Goal: Task Accomplishment & Management: Use online tool/utility

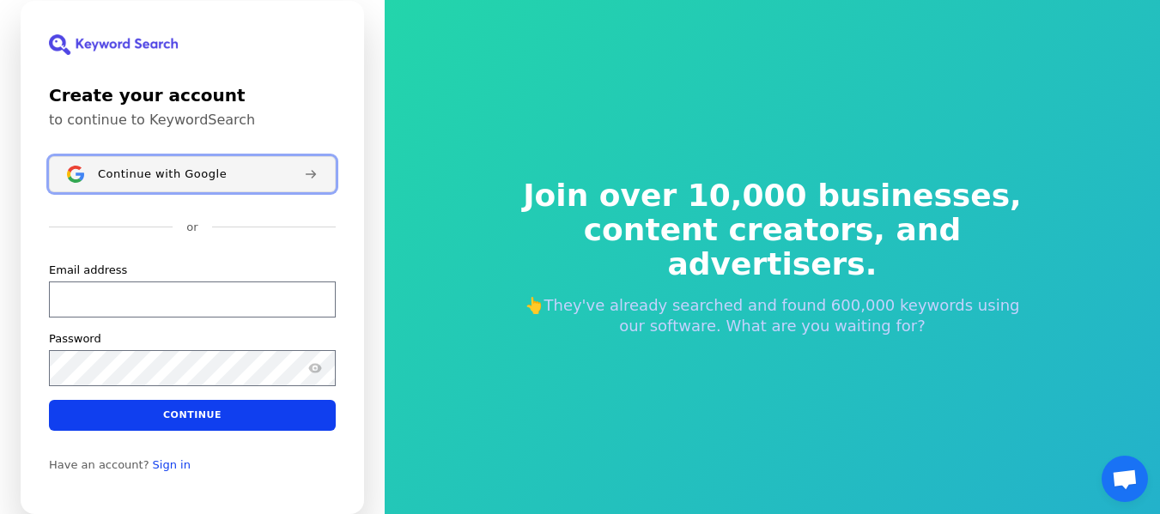
click at [251, 182] on button "Continue with Google" at bounding box center [192, 174] width 287 height 36
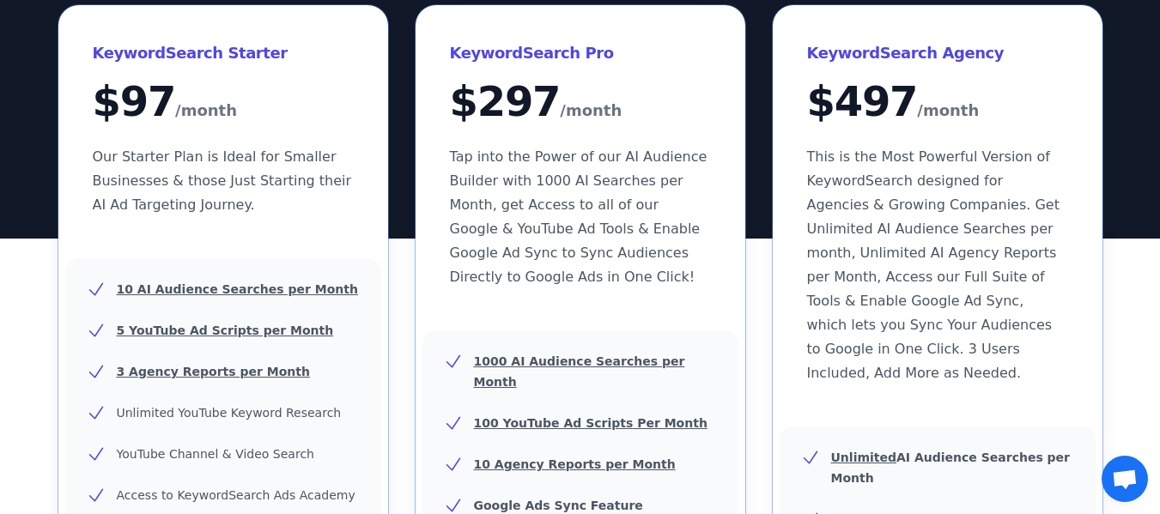
scroll to position [77, 0]
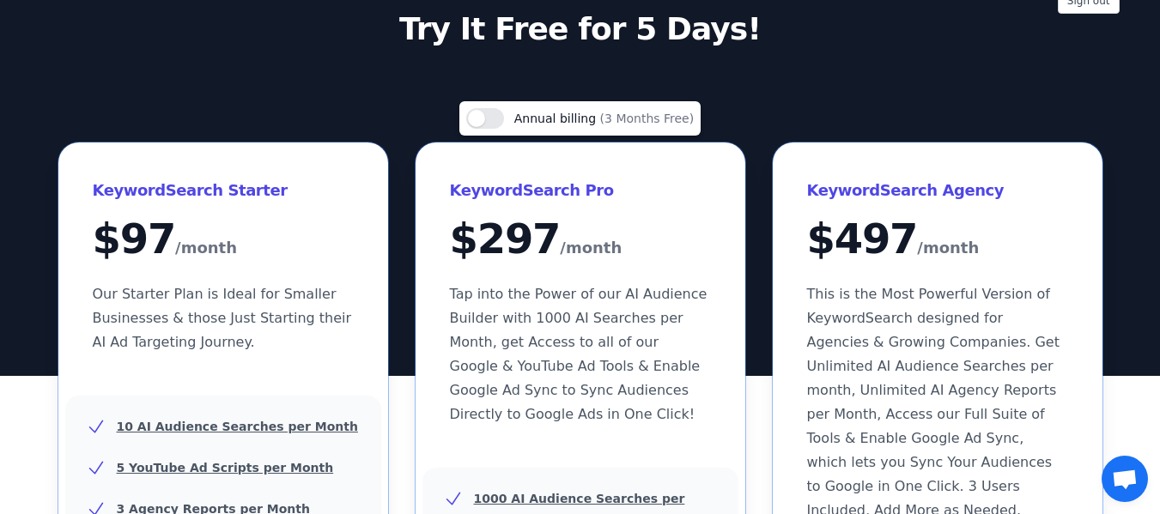
click at [559, 119] on span "Annual billing" at bounding box center [557, 119] width 86 height 14
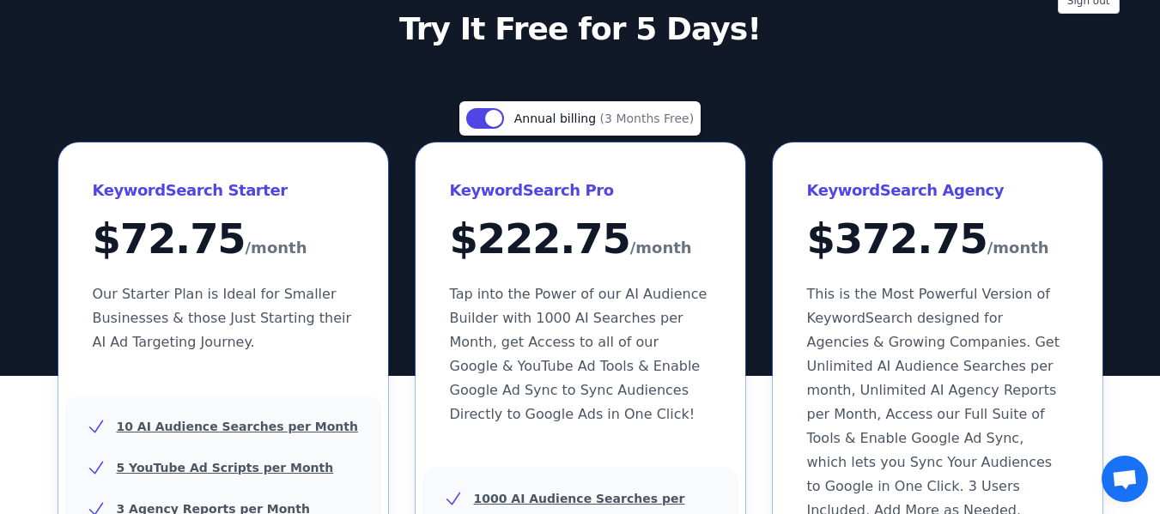
click at [605, 124] on span "(3 Months Free)" at bounding box center [647, 119] width 94 height 14
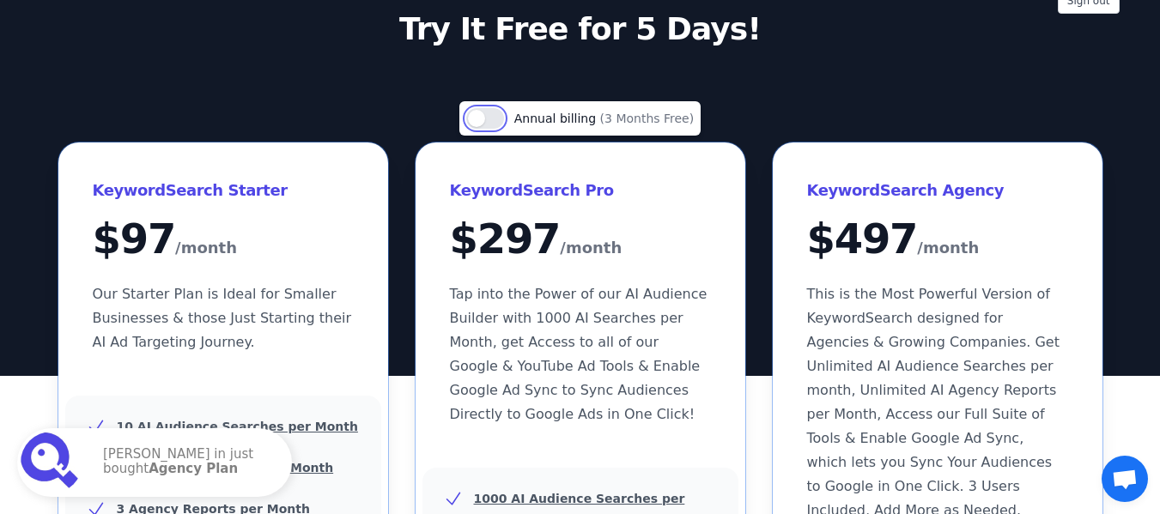
click at [504, 115] on button "Use setting" at bounding box center [485, 118] width 38 height 21
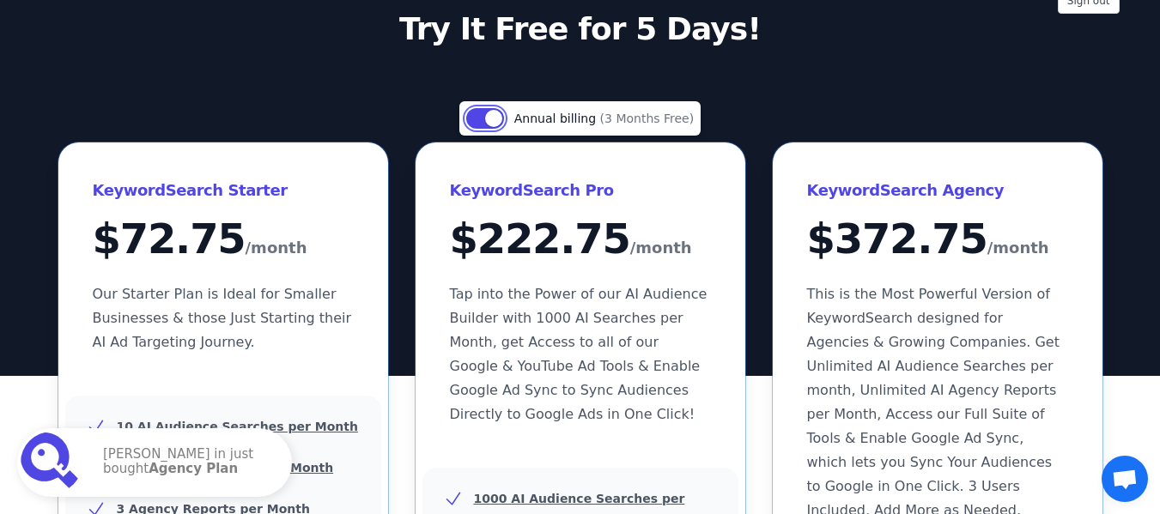
click at [504, 115] on button "Use setting" at bounding box center [485, 118] width 38 height 21
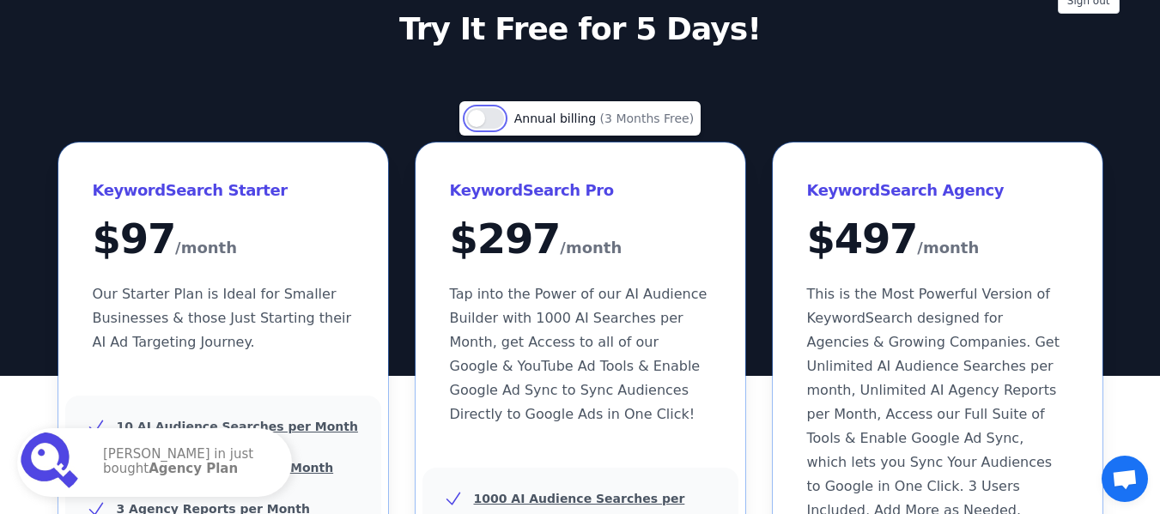
click at [504, 115] on button "Use setting" at bounding box center [485, 118] width 38 height 21
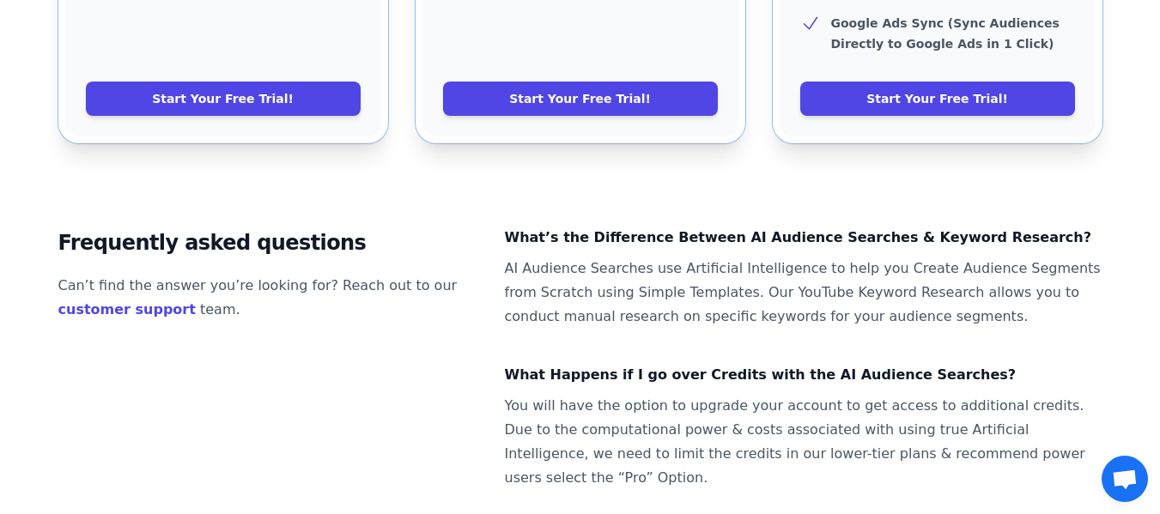
scroll to position [1141, 0]
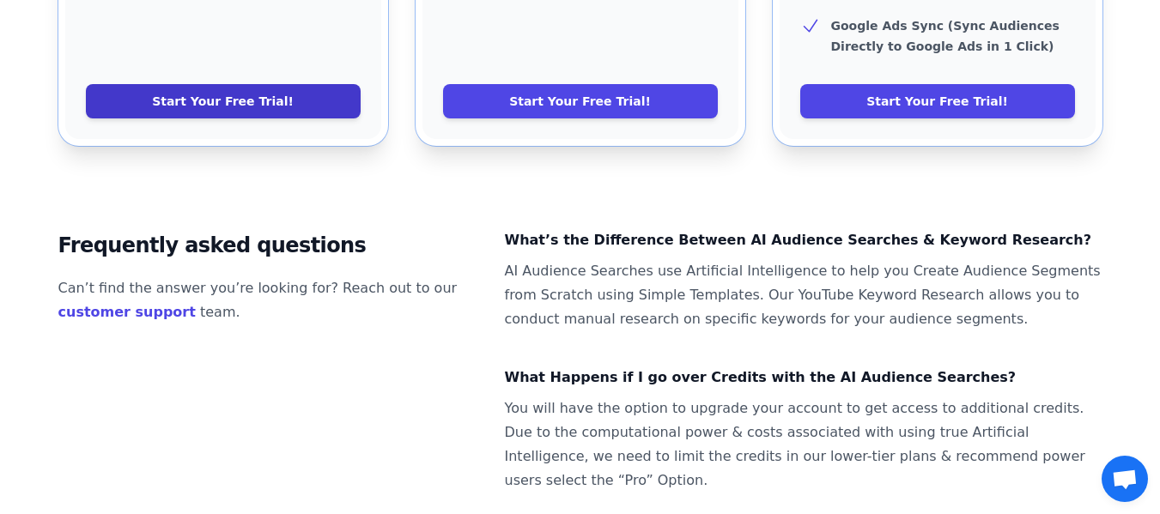
click at [284, 84] on link "Start Your Free Trial!" at bounding box center [223, 101] width 275 height 34
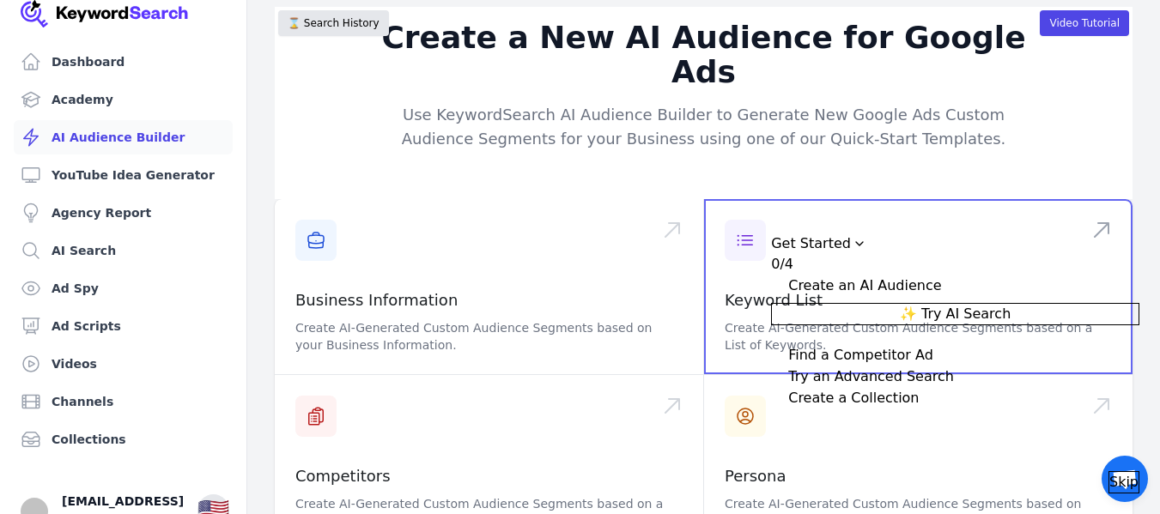
click at [773, 201] on span at bounding box center [918, 286] width 428 height 175
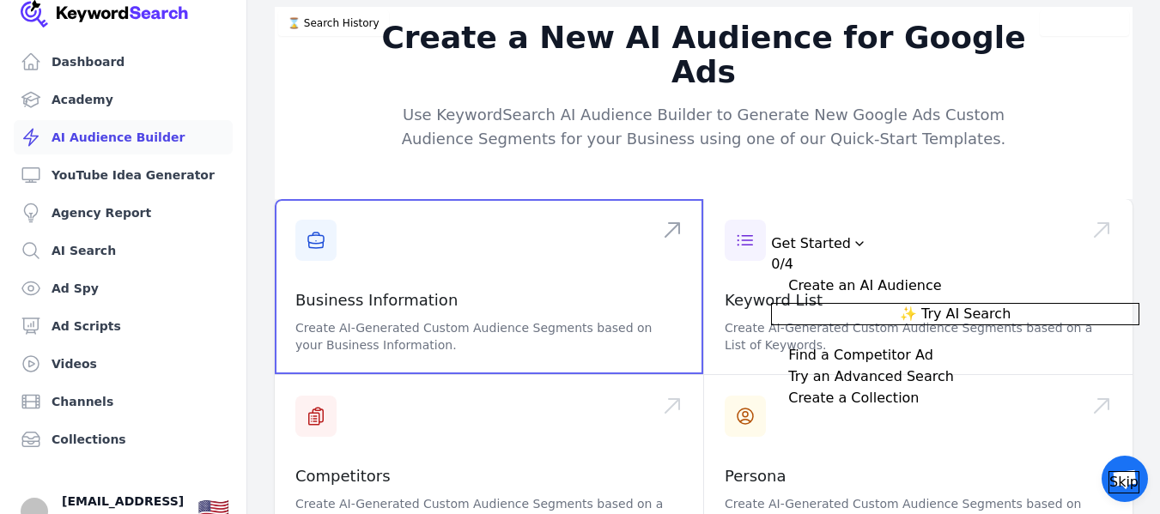
click at [530, 240] on span at bounding box center [489, 286] width 428 height 175
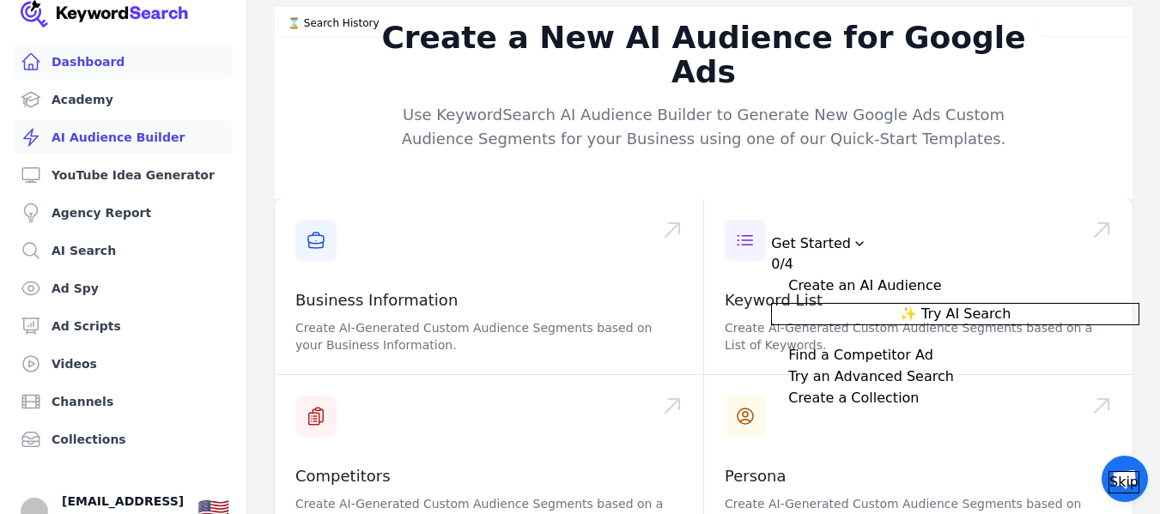
click at [170, 64] on link "Dashboard" at bounding box center [123, 62] width 219 height 34
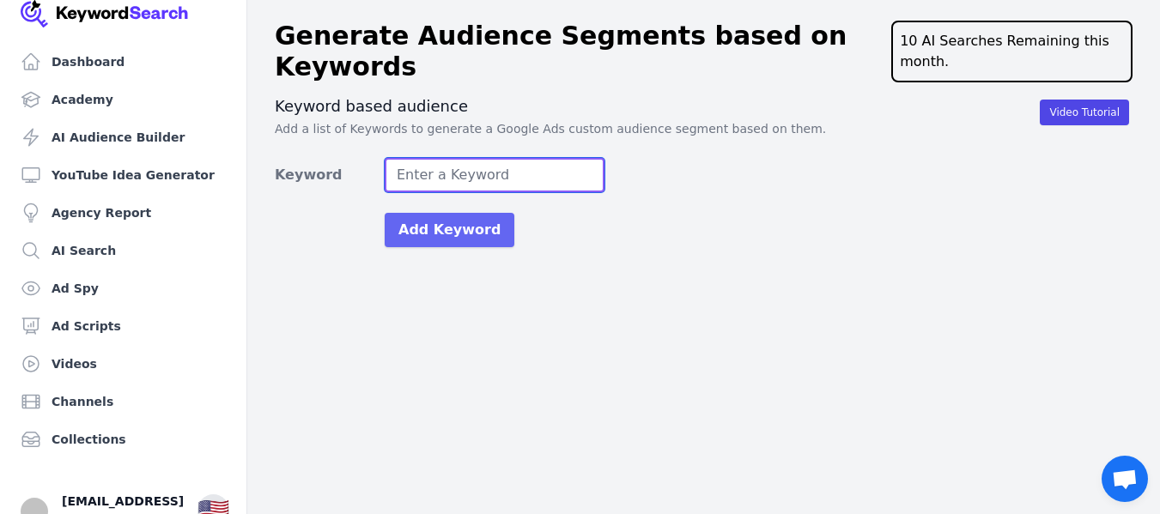
click at [563, 172] on input "Keyword" at bounding box center [495, 175] width 220 height 34
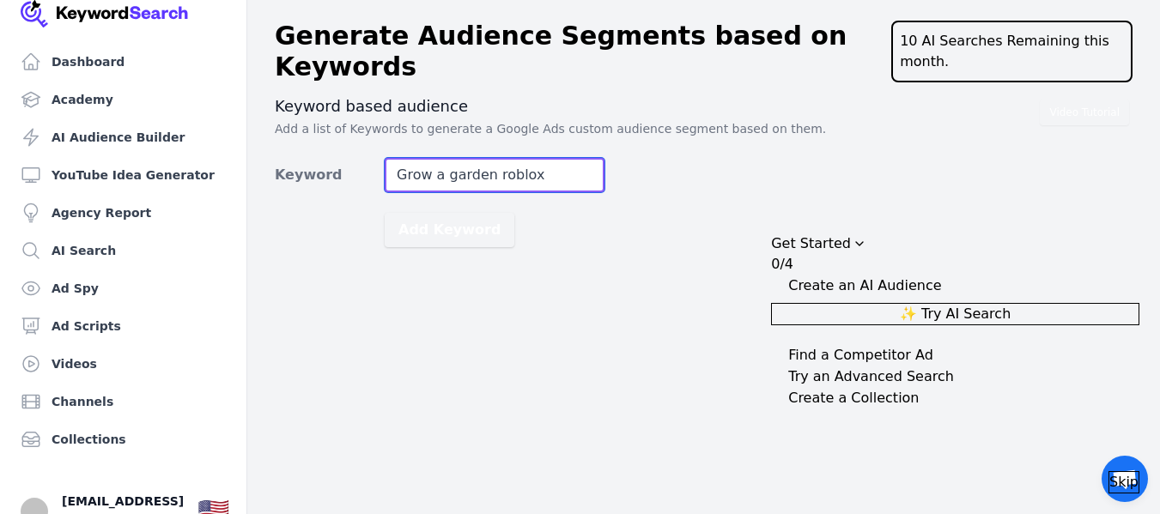
type input "Grow a garden roblox"
click at [385, 213] on button "Add Keyword" at bounding box center [450, 230] width 130 height 34
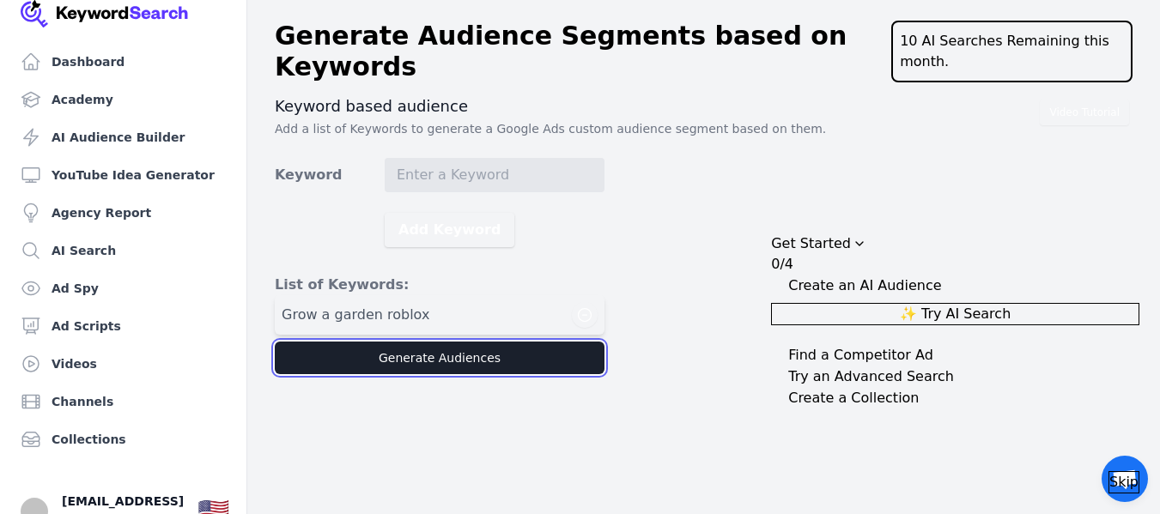
click at [484, 365] on button "Generate Audiences" at bounding box center [440, 358] width 330 height 33
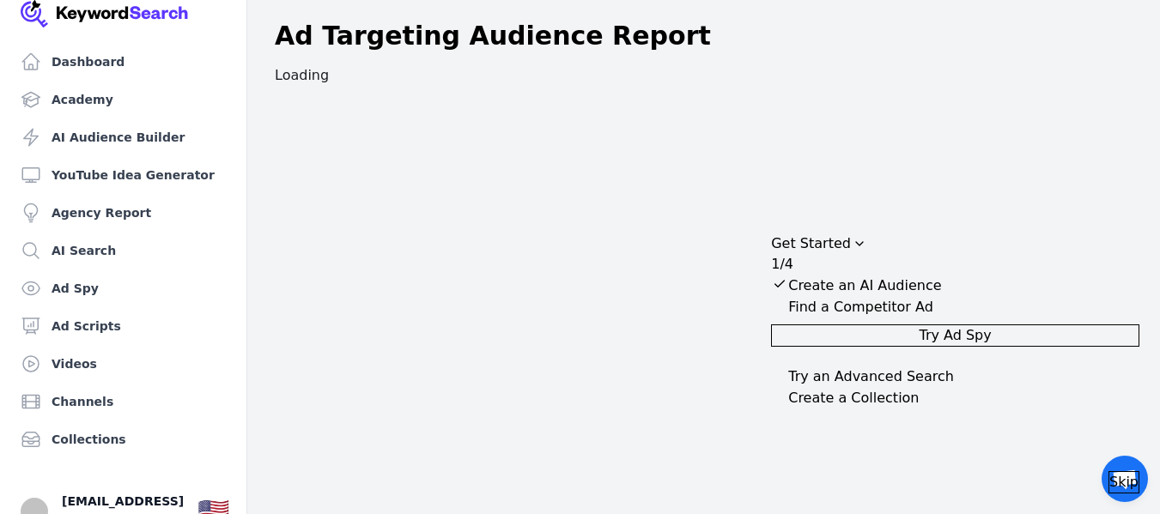
click at [1112, 472] on span "Skip" at bounding box center [1123, 482] width 29 height 21
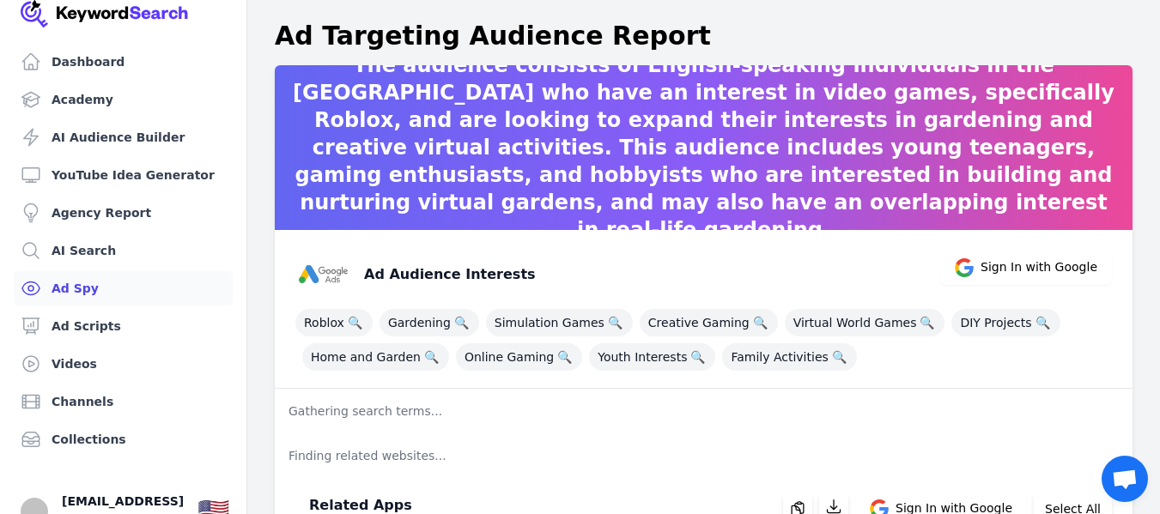
click at [98, 284] on link "Ad Spy" at bounding box center [123, 288] width 219 height 34
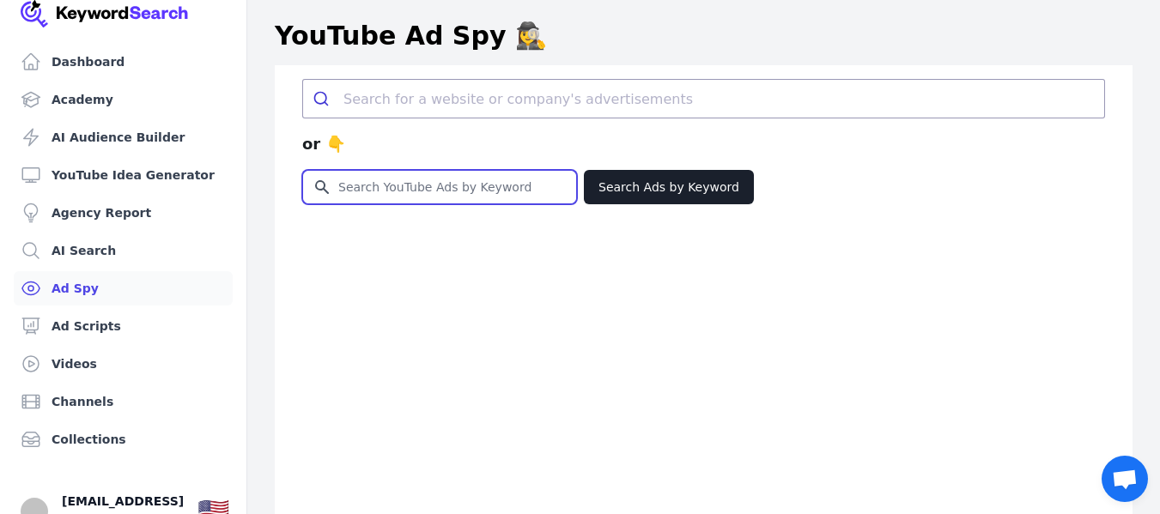
click at [390, 184] on input "Search for YouTube Keywords" at bounding box center [439, 187] width 273 height 33
paste input "free gems brawl stars,brawl stars free gems,brawl stars,brawl stars gems,brawl …"
type input "free gems brawl stars,brawl stars free gems,brawl stars,brawl stars gems,brawl …"
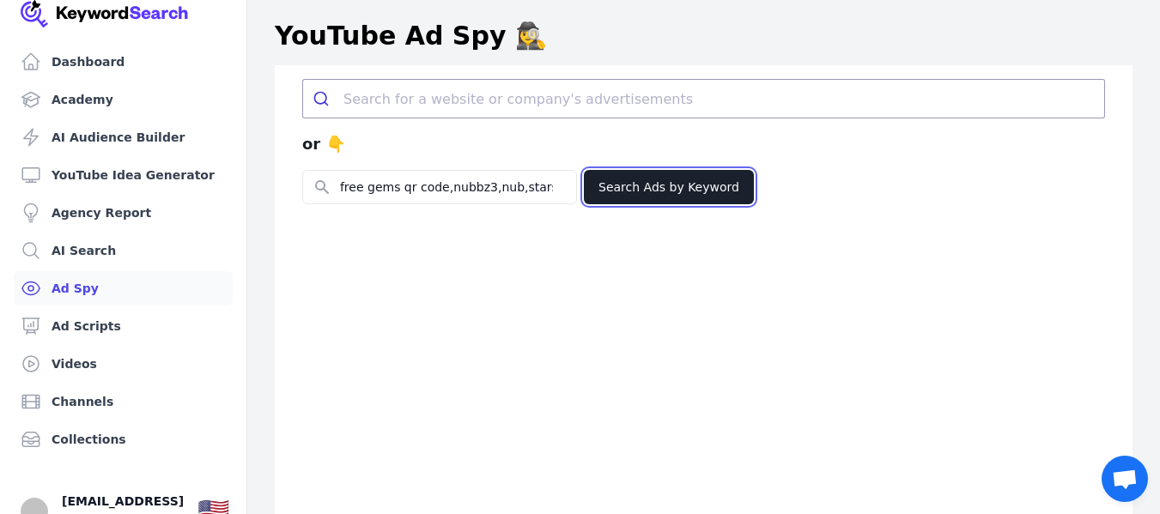
click at [649, 185] on button "Search Ads by Keyword" at bounding box center [669, 187] width 170 height 34
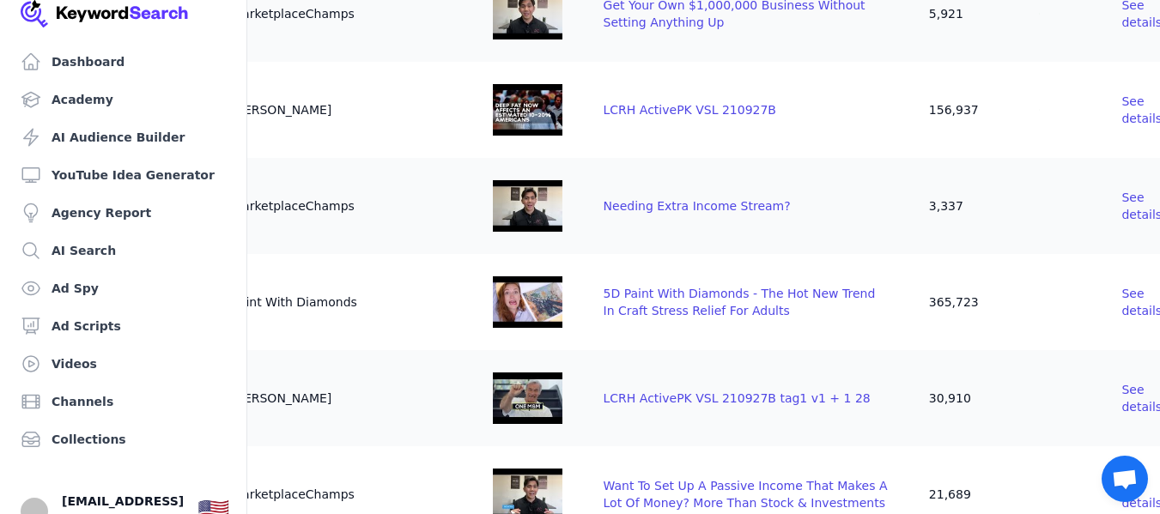
scroll to position [1921, 0]
click at [1121, 299] on span "See details" at bounding box center [1141, 301] width 40 height 31
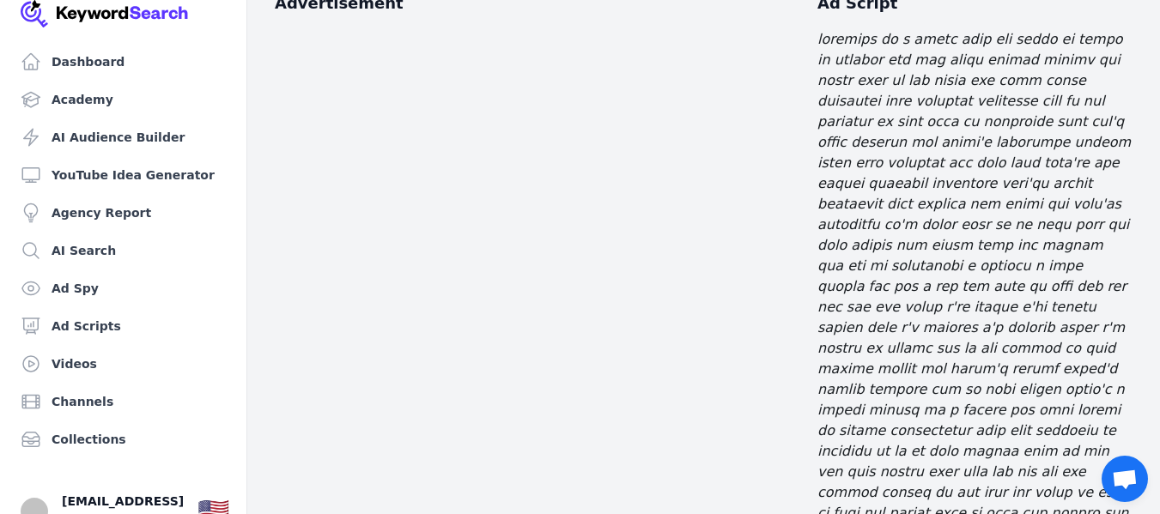
scroll to position [341, 0]
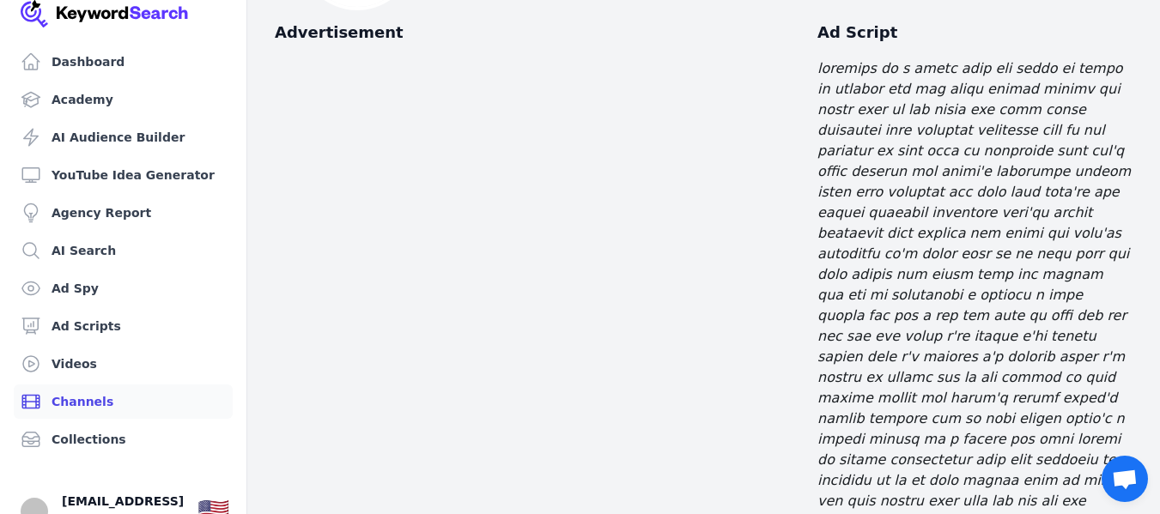
click at [112, 397] on link "Channels" at bounding box center [123, 402] width 219 height 34
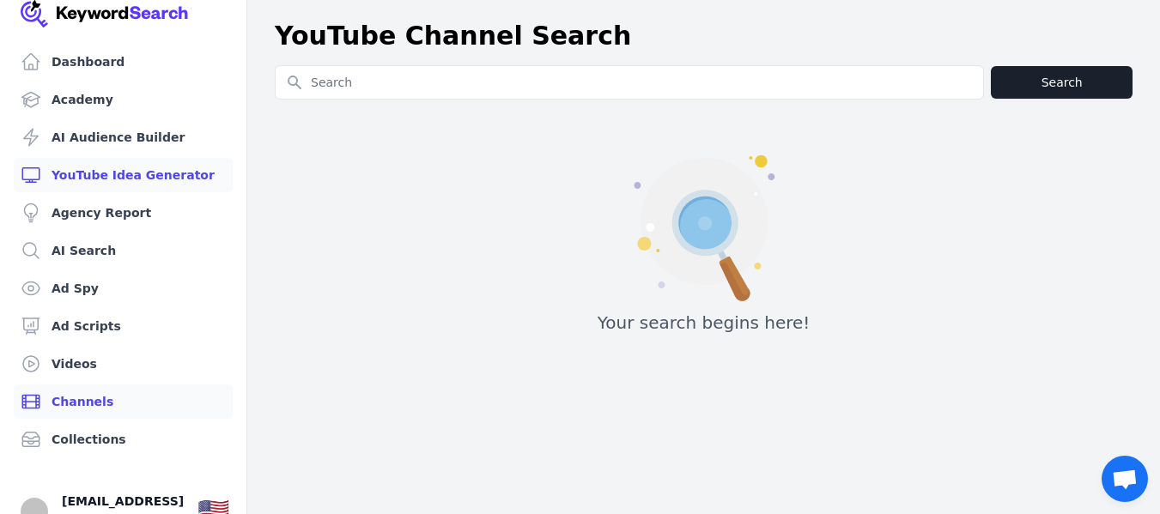
click at [149, 173] on link "YouTube Idea Generator" at bounding box center [123, 175] width 219 height 34
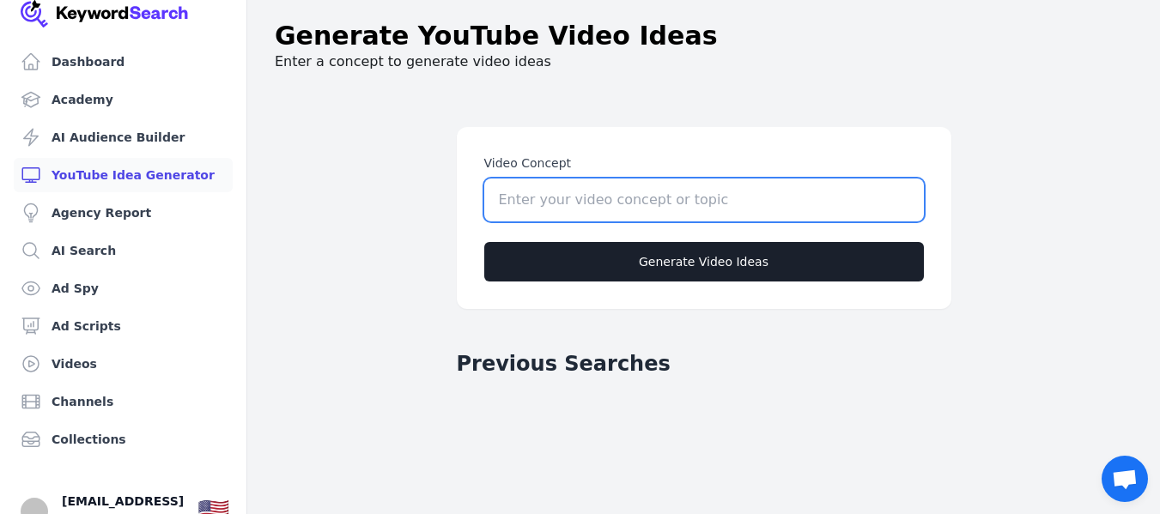
paste input "💎 Want to know the fastest way to unlock free gems in Brawl Stars? You’re in th…"
type input "💎 Want to know the fastest way to unlock free gems in Brawl Stars? You’re in th…"
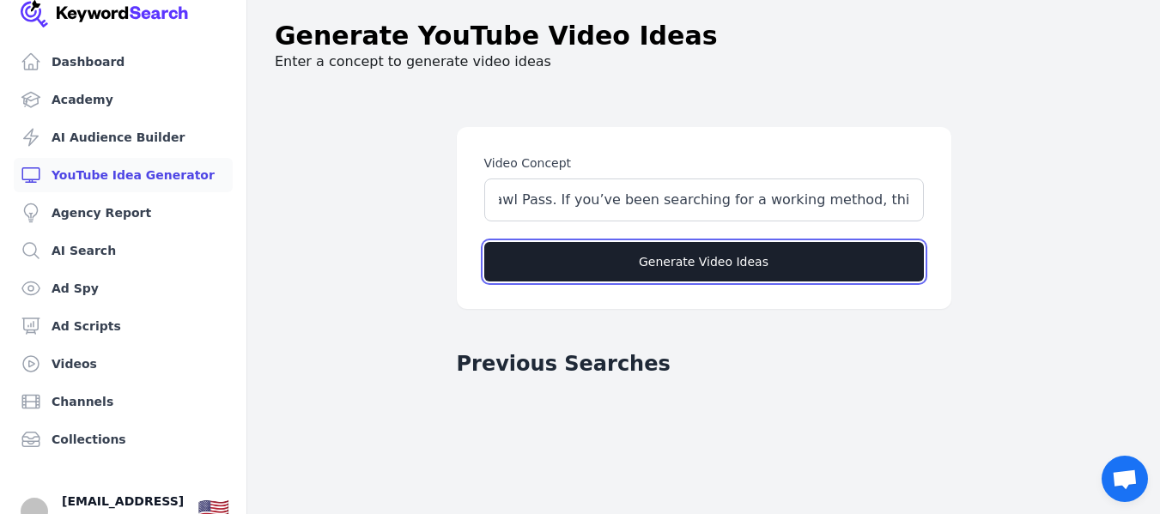
scroll to position [0, 0]
click at [598, 270] on button "Generate Video Ideas" at bounding box center [704, 261] width 440 height 39
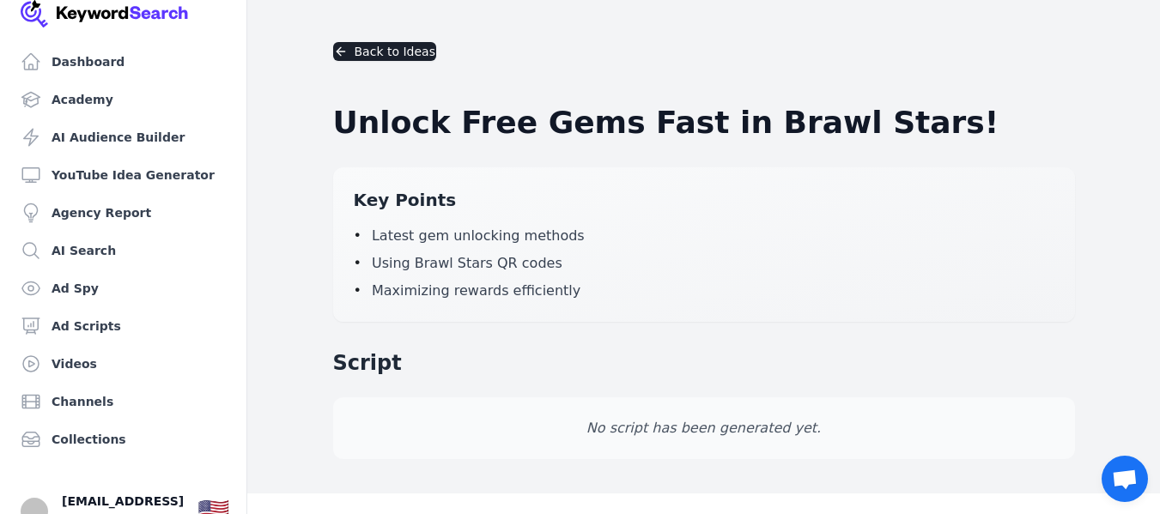
scroll to position [27, 0]
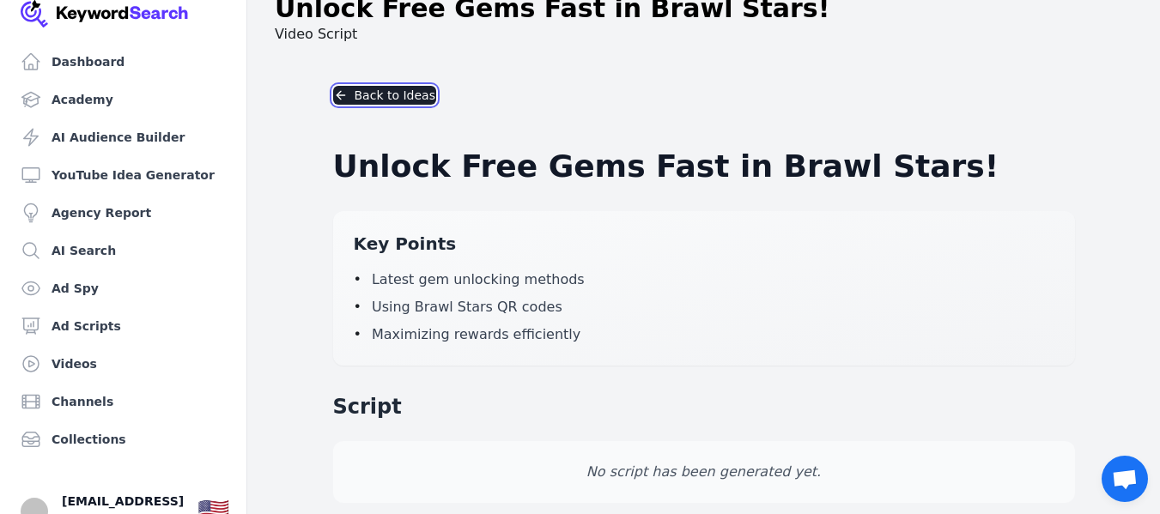
click at [373, 88] on button "Back to Ideas" at bounding box center [384, 95] width 103 height 19
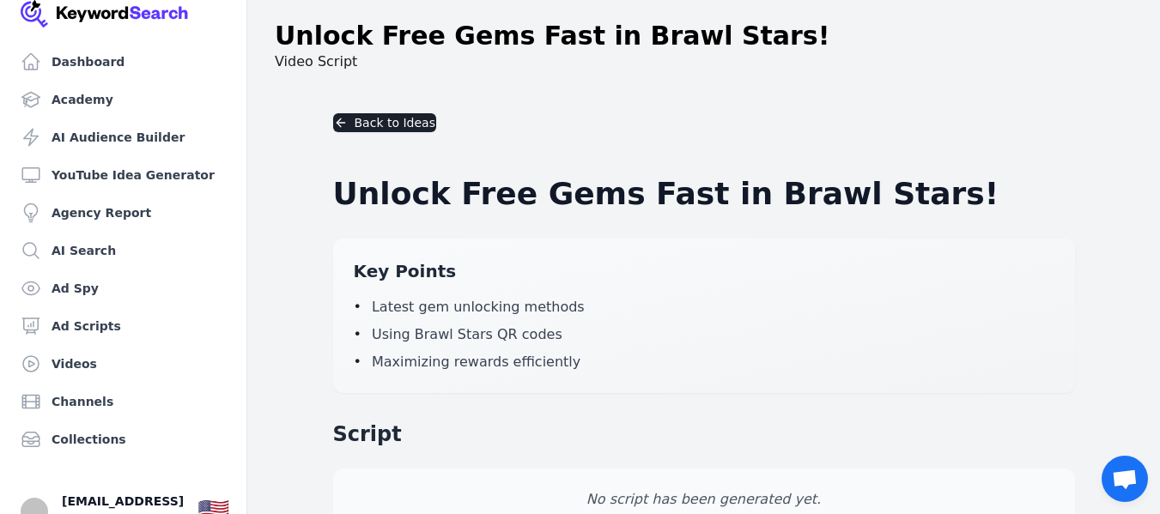
scroll to position [71, 0]
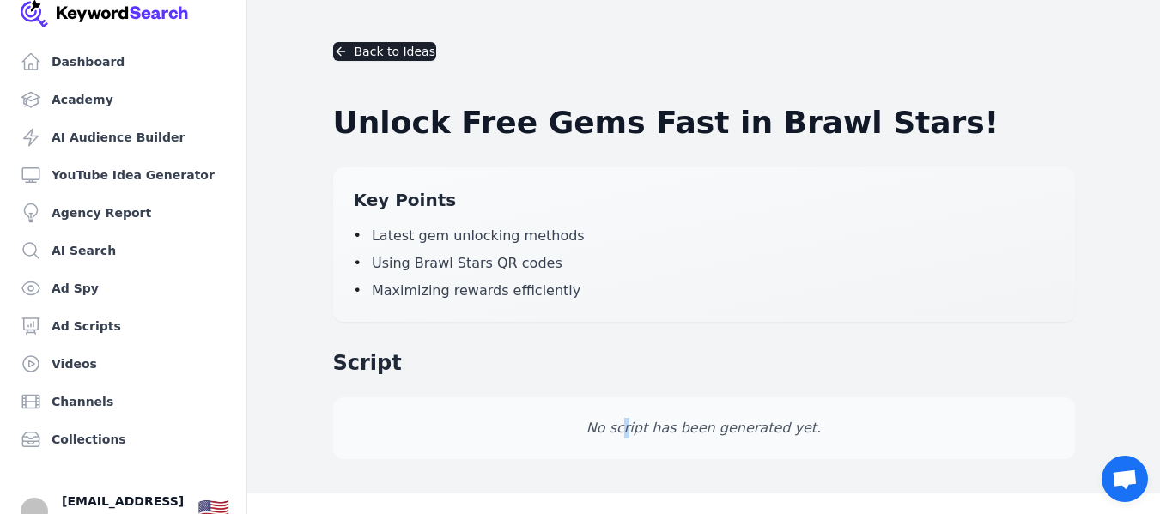
click at [640, 399] on div "Script No script has been generated yet." at bounding box center [704, 404] width 742 height 110
click at [641, 401] on div "No script has been generated yet." at bounding box center [704, 429] width 742 height 62
click at [629, 420] on p "No script has been generated yet." at bounding box center [704, 428] width 701 height 21
drag, startPoint x: 618, startPoint y: 422, endPoint x: 526, endPoint y: 437, distance: 93.0
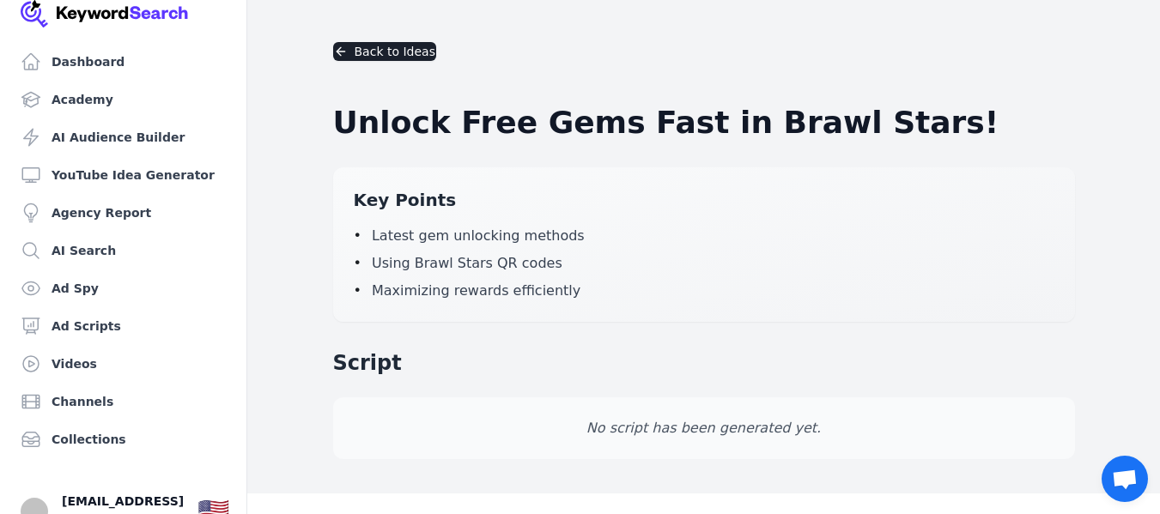
click at [526, 437] on p "No script has been generated yet." at bounding box center [704, 428] width 701 height 21
click at [453, 205] on h2 "Key Points" at bounding box center [704, 200] width 701 height 24
click at [375, 176] on div "Key Points • Latest gem unlocking methods • Using Brawl Stars QR codes • Maximi…" at bounding box center [704, 244] width 742 height 155
click at [419, 128] on h1 "Unlock Free Gems Fast in Brawl Stars!" at bounding box center [704, 123] width 742 height 34
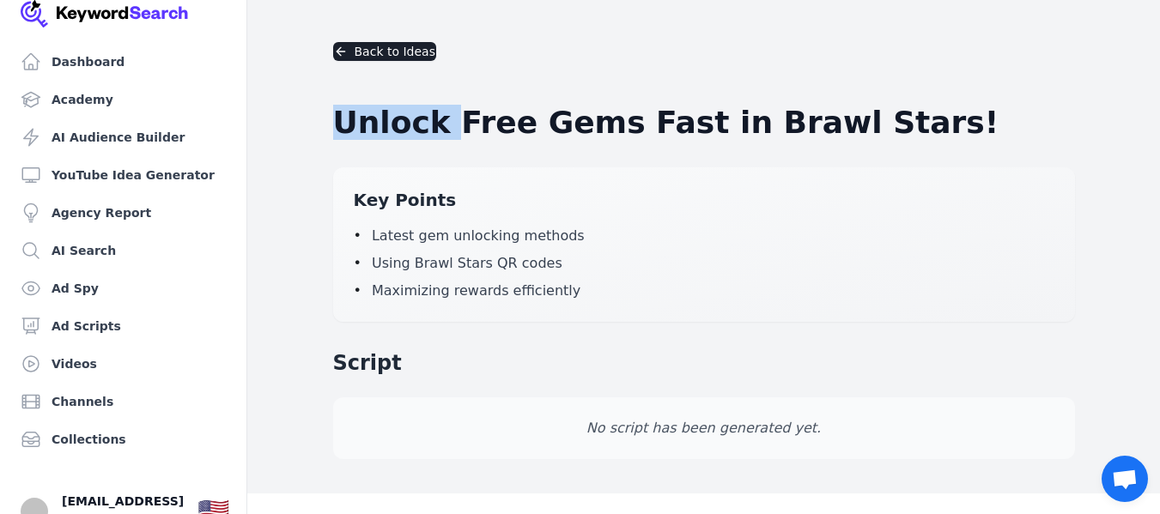
click at [419, 128] on h1 "Unlock Free Gems Fast in Brawl Stars!" at bounding box center [704, 123] width 742 height 34
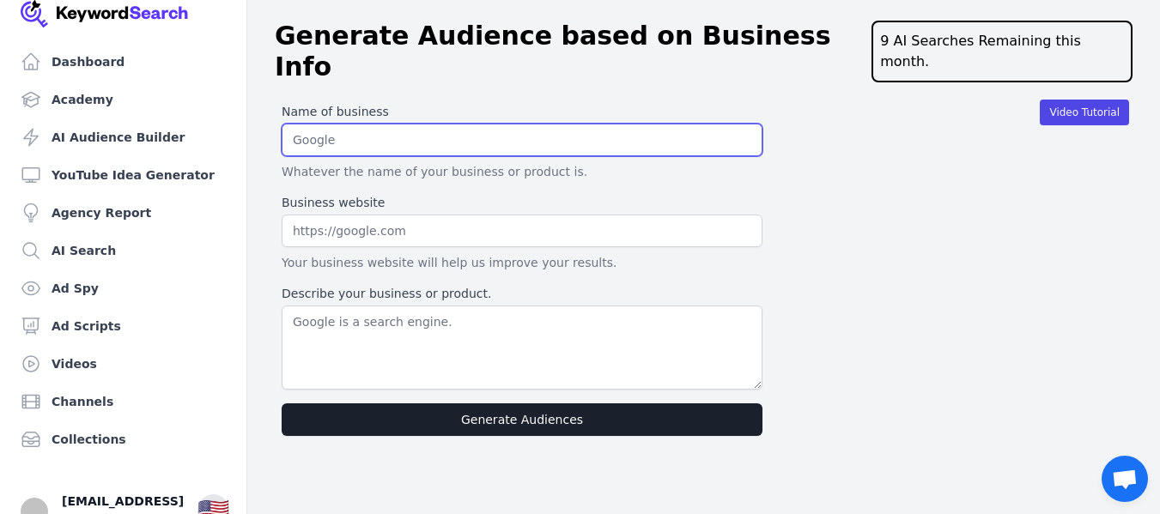
click at [413, 124] on input "text" at bounding box center [522, 140] width 481 height 33
